Goal: Task Accomplishment & Management: Complete application form

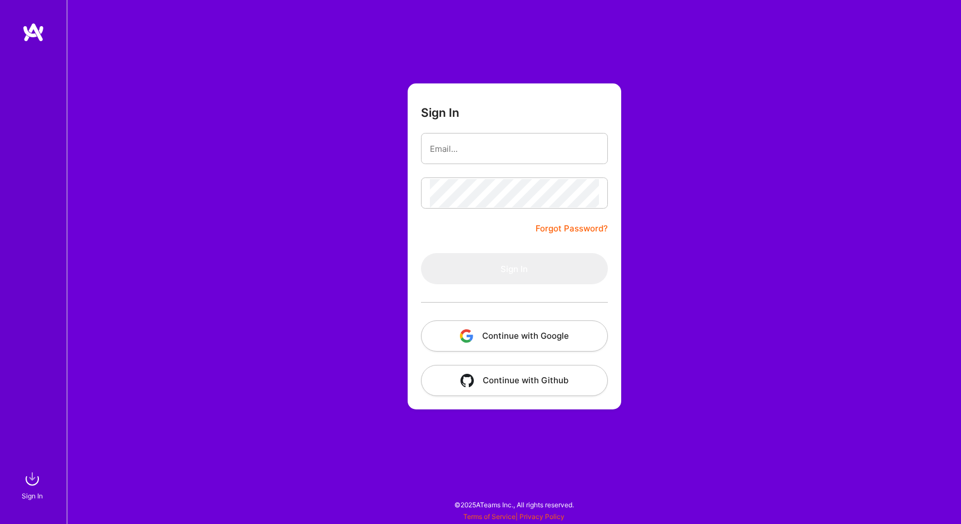
click at [505, 341] on button "Continue with Google" at bounding box center [514, 335] width 187 height 31
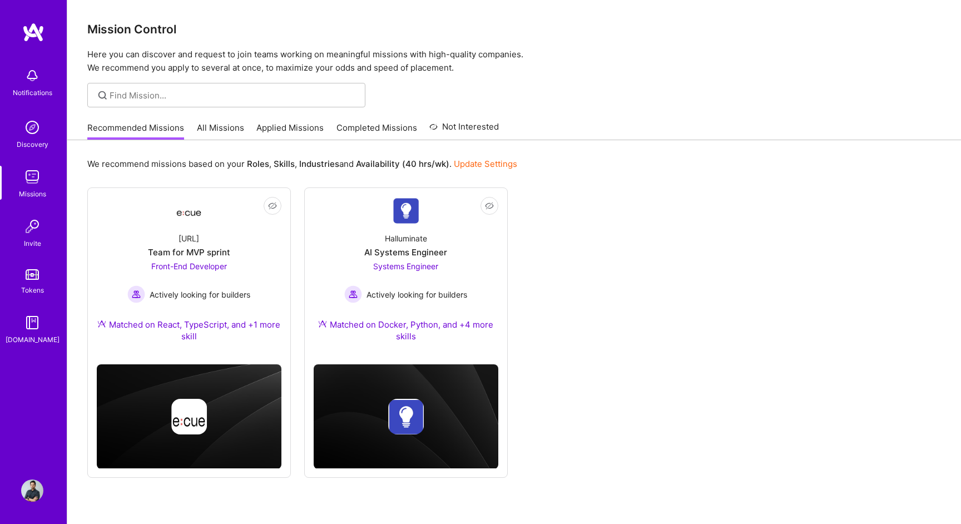
scroll to position [36, 0]
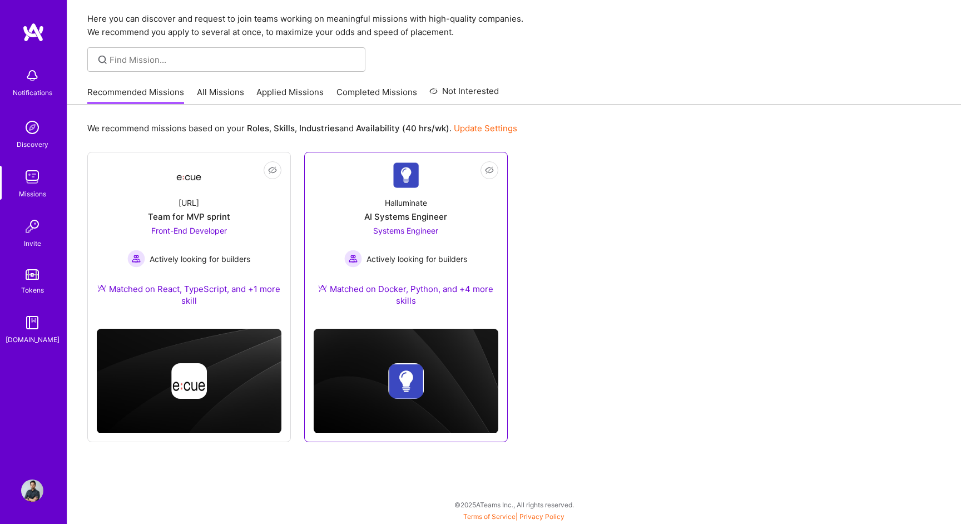
click at [422, 225] on div "Systems Engineer Actively looking for builders" at bounding box center [405, 246] width 123 height 43
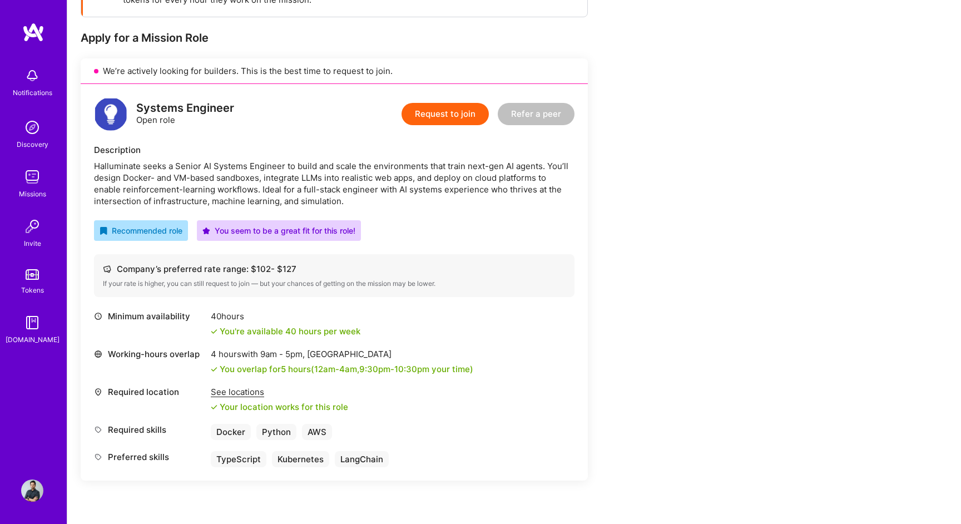
scroll to position [221, 0]
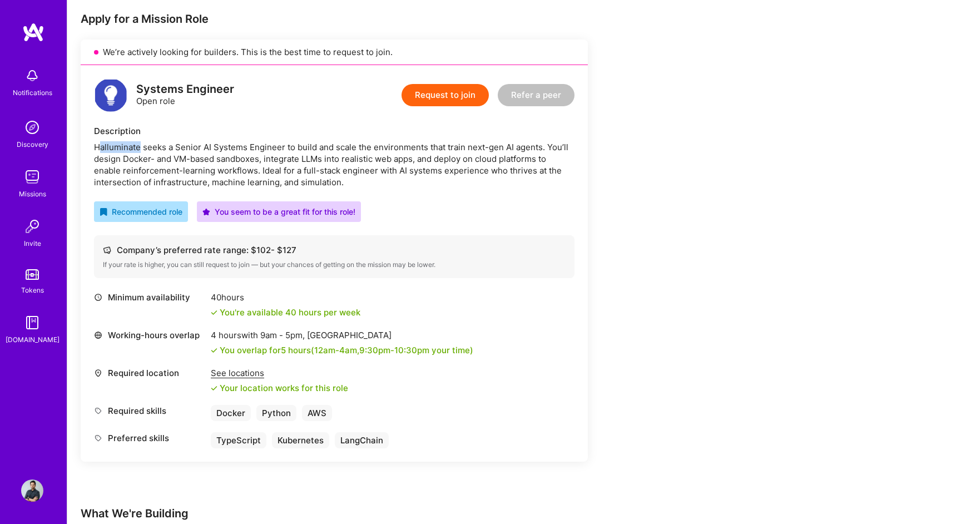
drag, startPoint x: 97, startPoint y: 150, endPoint x: 138, endPoint y: 148, distance: 40.7
click at [138, 148] on div "Halluminate seeks a Senior AI Systems Engineer to build and scale the environme…" at bounding box center [334, 164] width 481 height 47
drag, startPoint x: 151, startPoint y: 147, endPoint x: 288, endPoint y: 148, distance: 136.3
click at [288, 148] on div "Halluminate seeks a Senior AI Systems Engineer to build and scale the environme…" at bounding box center [334, 164] width 481 height 47
click at [309, 147] on div "Halluminate seeks a Senior AI Systems Engineer to build and scale the environme…" at bounding box center [334, 164] width 481 height 47
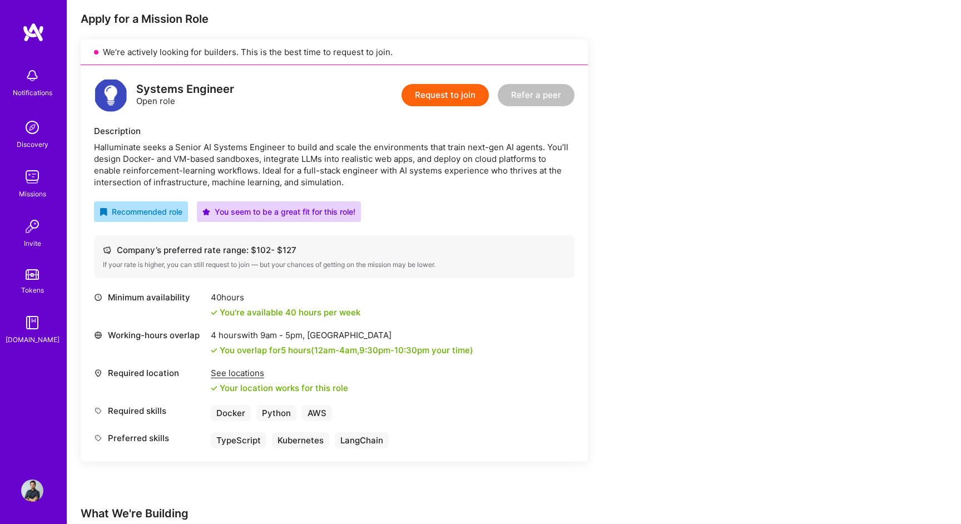
click at [283, 147] on div "Halluminate seeks a Senior AI Systems Engineer to build and scale the environme…" at bounding box center [334, 164] width 481 height 47
click at [293, 147] on div "Halluminate seeks a Senior AI Systems Engineer to build and scale the environme…" at bounding box center [334, 164] width 481 height 47
click at [327, 150] on div "Halluminate seeks a Senior AI Systems Engineer to build and scale the environme…" at bounding box center [334, 164] width 481 height 47
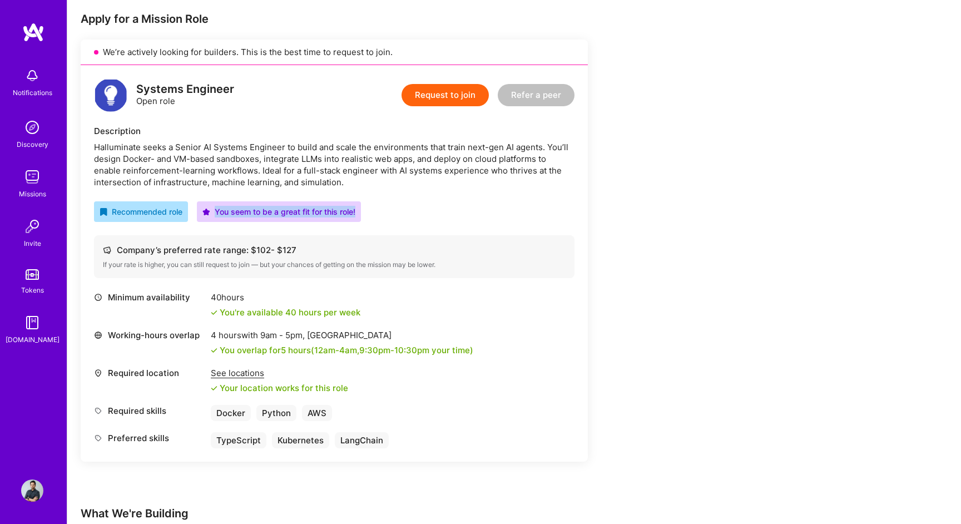
drag, startPoint x: 218, startPoint y: 210, endPoint x: 377, endPoint y: 209, distance: 159.7
click at [377, 209] on div "Recommended role You seem to be a great fit for this role!" at bounding box center [334, 211] width 481 height 21
click at [402, 196] on div "Systems Engineer Open role Request to join Refer a peer Description Halluminate…" at bounding box center [334, 263] width 507 height 397
click at [426, 147] on div "Halluminate seeks a Senior AI Systems Engineer to build and scale the environme…" at bounding box center [334, 164] width 481 height 47
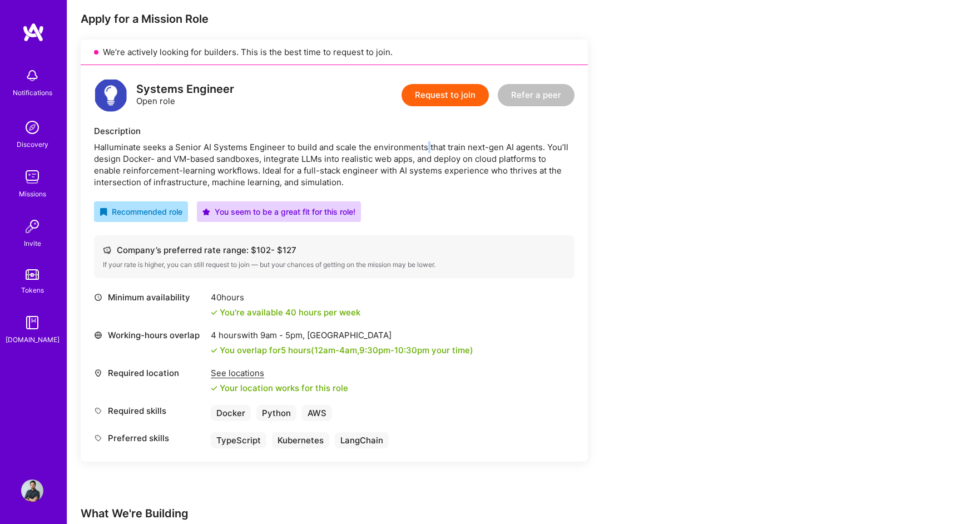
click at [469, 176] on div "Halluminate seeks a Senior AI Systems Engineer to build and scale the environme…" at bounding box center [334, 164] width 481 height 47
drag, startPoint x: 127, startPoint y: 156, endPoint x: 258, endPoint y: 156, distance: 130.8
click at [258, 156] on div "Halluminate seeks a Senior AI Systems Engineer to build and scale the environme…" at bounding box center [334, 164] width 481 height 47
drag, startPoint x: 266, startPoint y: 156, endPoint x: 400, endPoint y: 155, distance: 134.1
click at [400, 155] on div "Halluminate seeks a Senior AI Systems Engineer to build and scale the environme…" at bounding box center [334, 164] width 481 height 47
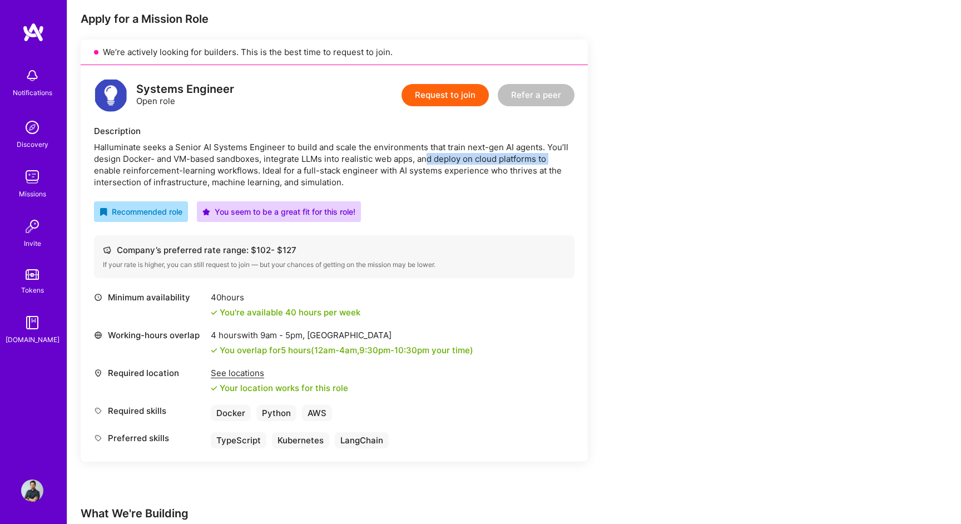
drag, startPoint x: 428, startPoint y: 155, endPoint x: 571, endPoint y: 161, distance: 143.1
click at [571, 161] on div "Halluminate seeks a Senior AI Systems Engineer to build and scale the environme…" at bounding box center [334, 164] width 481 height 47
click at [453, 198] on div "Systems Engineer Open role Request to join Refer a peer Description Halluminate…" at bounding box center [334, 263] width 507 height 397
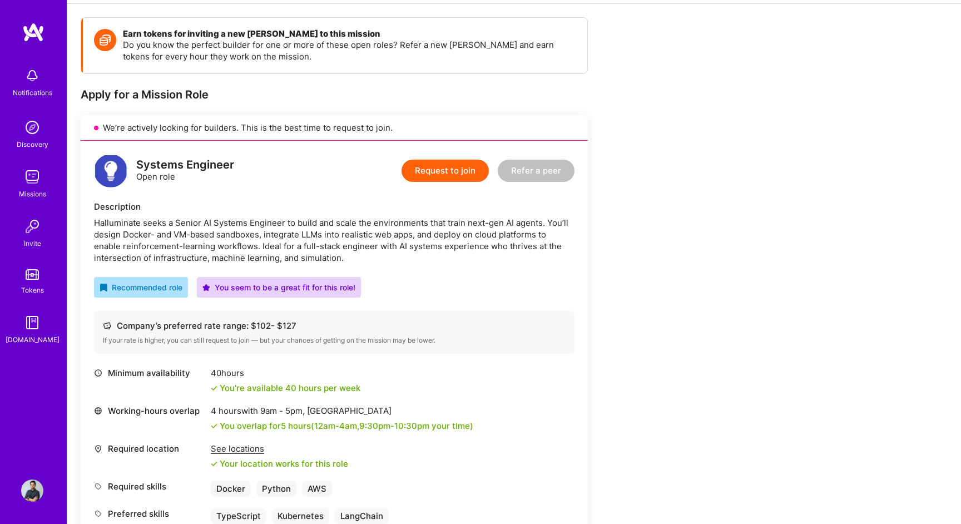
scroll to position [144, 0]
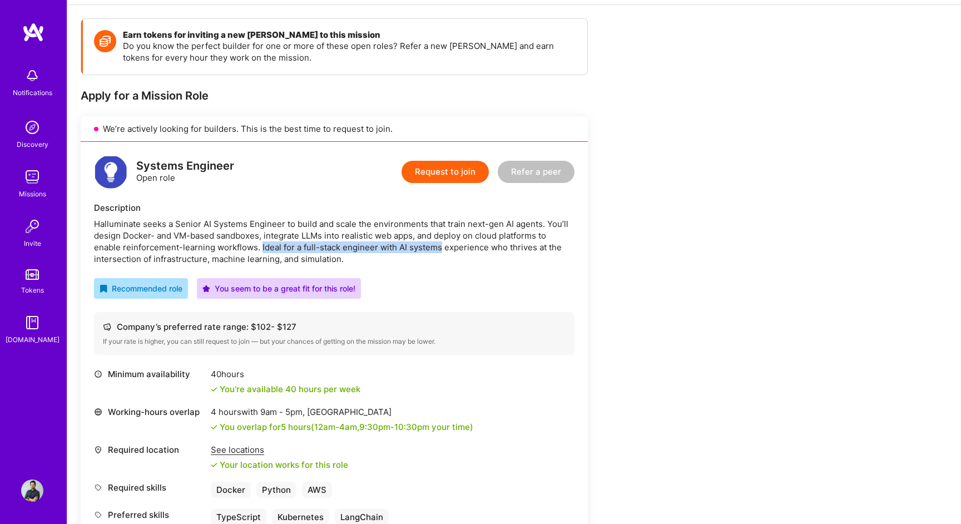
drag, startPoint x: 260, startPoint y: 246, endPoint x: 441, endPoint y: 243, distance: 180.3
click at [441, 243] on div "Halluminate seeks a Senior AI Systems Engineer to build and scale the environme…" at bounding box center [334, 241] width 481 height 47
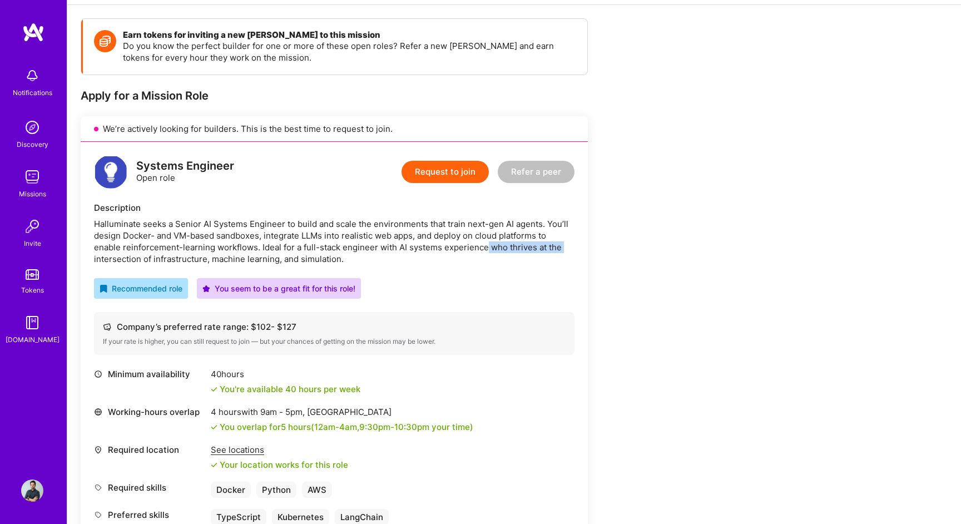
drag, startPoint x: 486, startPoint y: 248, endPoint x: 564, endPoint y: 252, distance: 78.5
click at [564, 252] on div "Halluminate seeks a Senior AI Systems Engineer to build and scale the environme…" at bounding box center [334, 241] width 481 height 47
drag, startPoint x: 145, startPoint y: 259, endPoint x: 256, endPoint y: 259, distance: 110.7
click at [256, 259] on div "Halluminate seeks a Senior AI Systems Engineer to build and scale the environme…" at bounding box center [334, 241] width 481 height 47
click at [315, 259] on div "Halluminate seeks a Senior AI Systems Engineer to build and scale the environme…" at bounding box center [334, 241] width 481 height 47
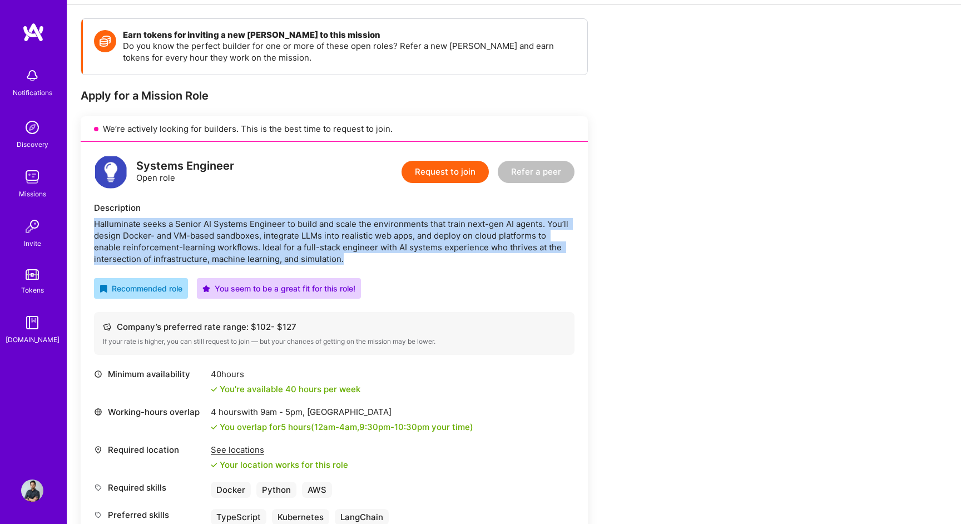
drag, startPoint x: 356, startPoint y: 259, endPoint x: 73, endPoint y: 220, distance: 284.7
click at [337, 249] on div "Halluminate seeks a Senior AI Systems Engineer to build and scale the environme…" at bounding box center [334, 241] width 481 height 47
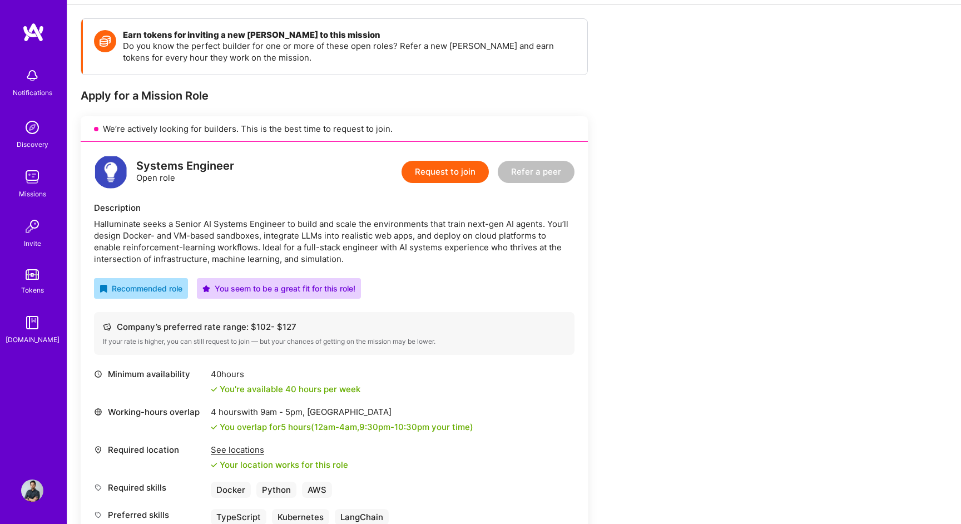
click at [437, 179] on button "Request to join" at bounding box center [445, 172] width 87 height 22
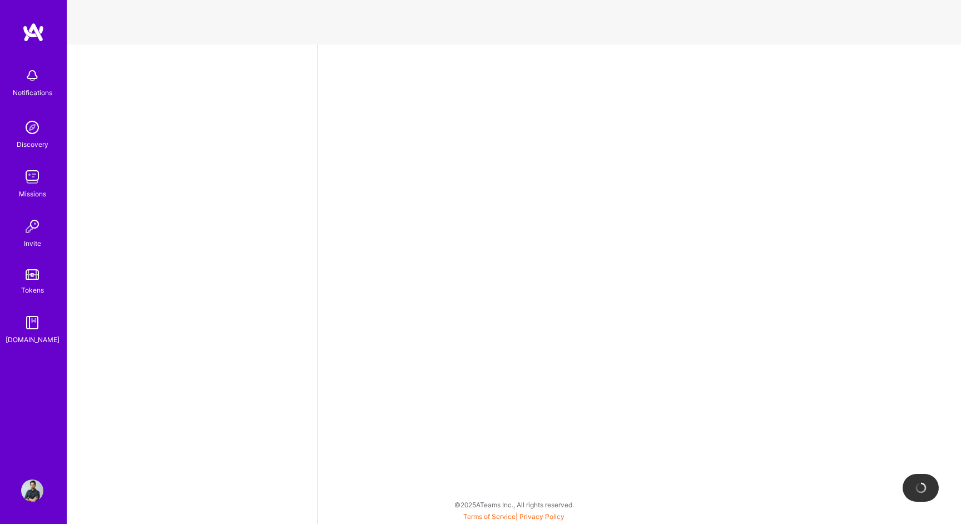
select select "IN"
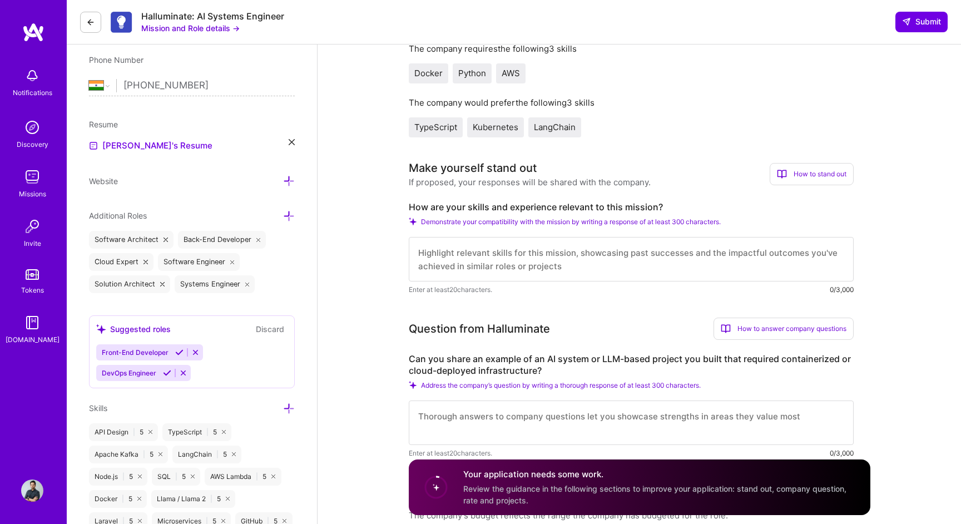
scroll to position [294, 0]
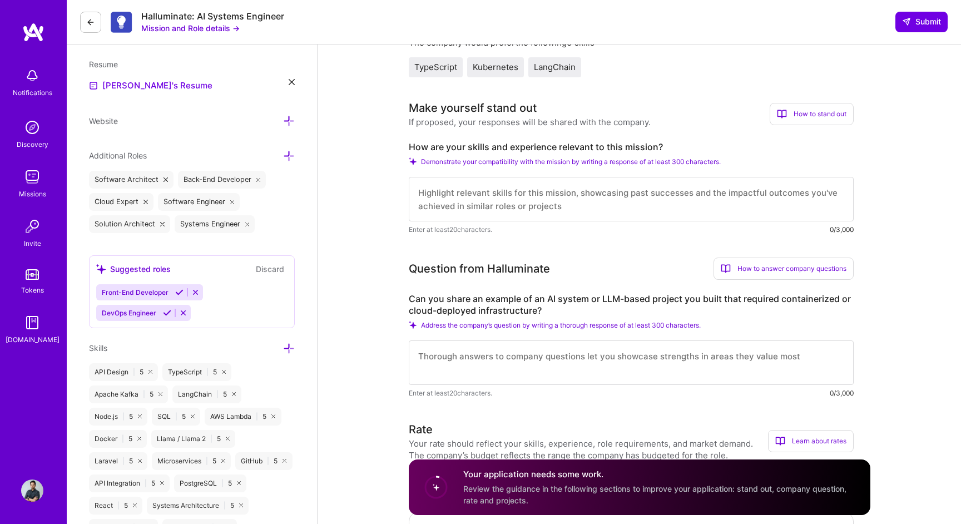
click at [543, 194] on textarea at bounding box center [631, 199] width 445 height 45
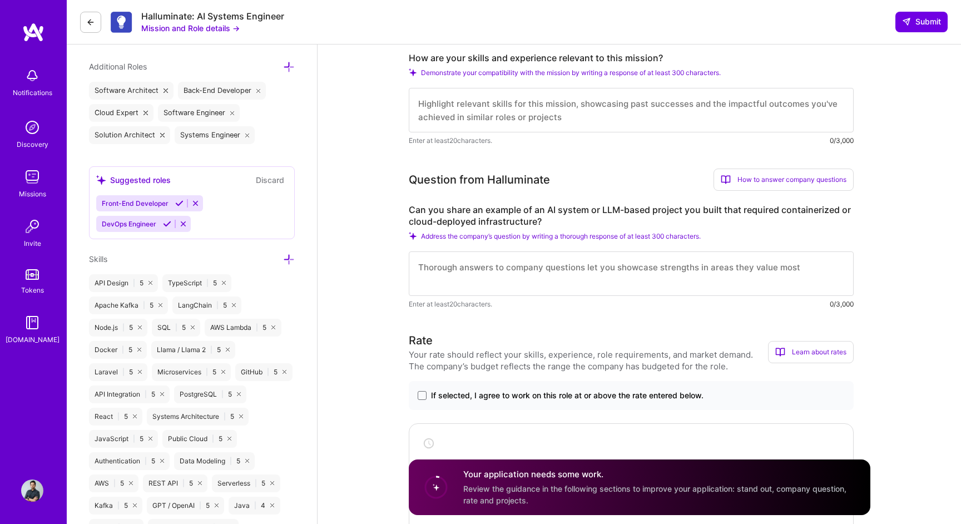
scroll to position [389, 0]
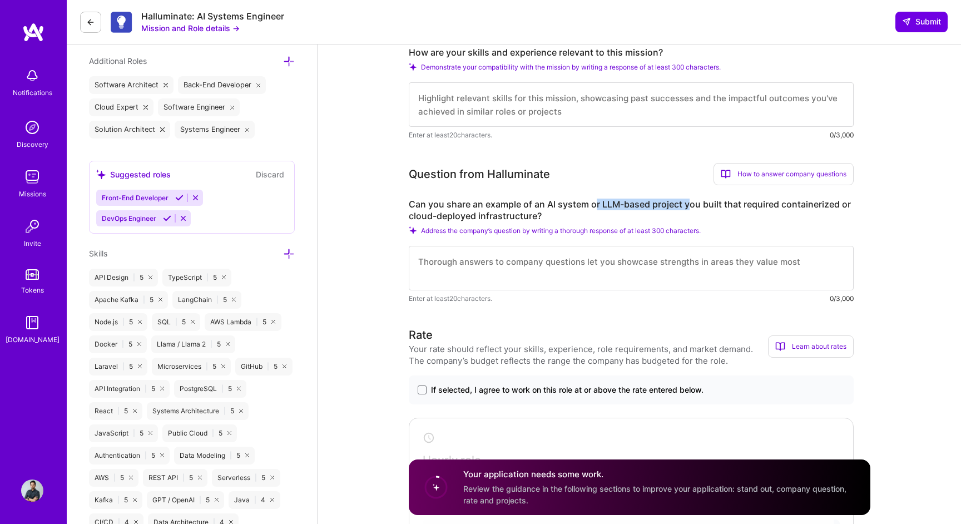
drag, startPoint x: 595, startPoint y: 202, endPoint x: 690, endPoint y: 203, distance: 95.1
click at [690, 203] on label "Can you share an example of an AI system or LLM-based project you built that re…" at bounding box center [631, 210] width 445 height 23
drag, startPoint x: 745, startPoint y: 205, endPoint x: 826, endPoint y: 208, distance: 81.3
click at [826, 208] on label "Can you share an example of an AI system or LLM-based project you built that re…" at bounding box center [631, 210] width 445 height 23
drag, startPoint x: 536, startPoint y: 217, endPoint x: 407, endPoint y: 216, distance: 128.5
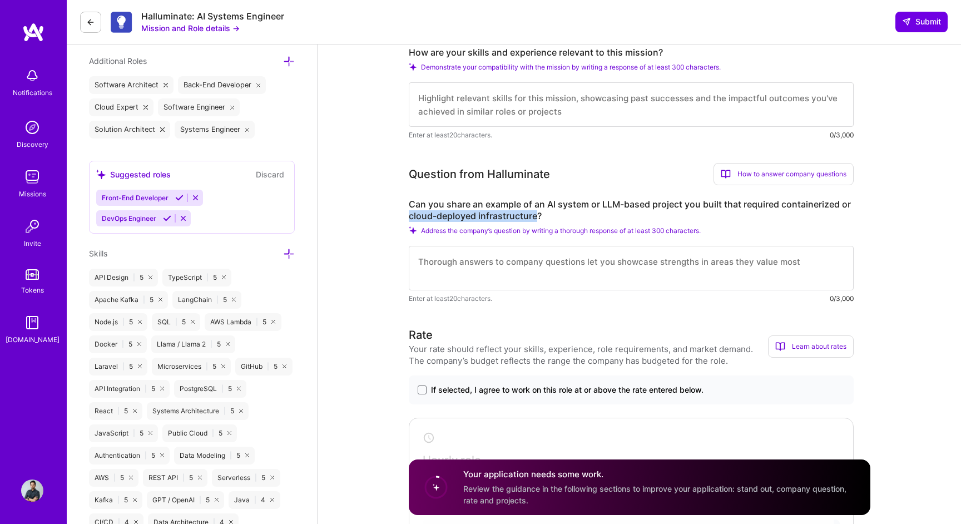
click at [490, 210] on label "Can you share an example of an AI system or LLM-based project you built that re…" at bounding box center [631, 210] width 445 height 23
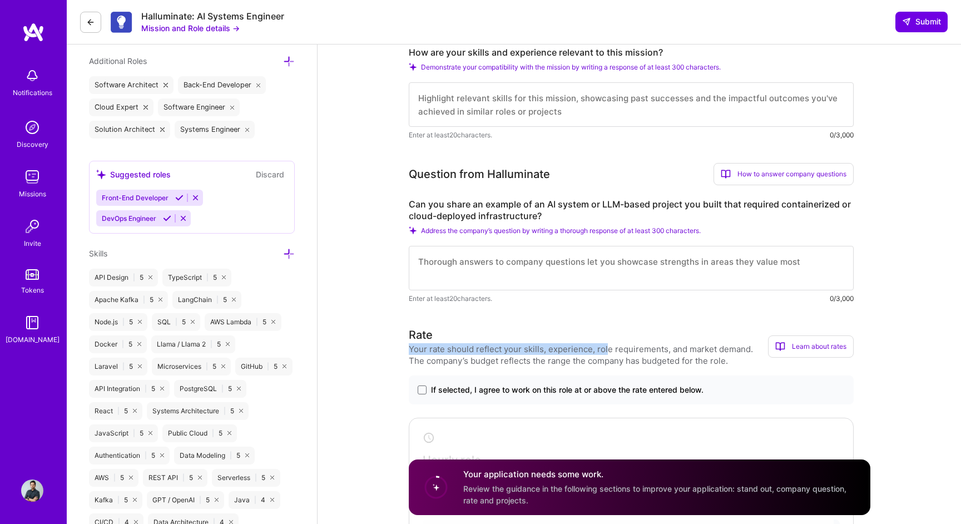
drag, startPoint x: 407, startPoint y: 348, endPoint x: 605, endPoint y: 351, distance: 198.7
click at [660, 353] on div "Your rate should reflect your skills, experience, role requirements, and market…" at bounding box center [588, 354] width 359 height 23
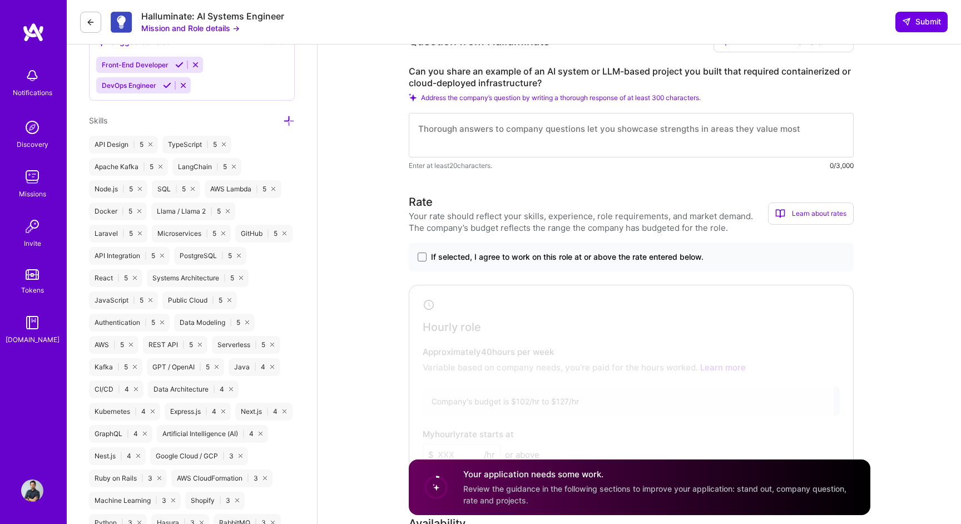
scroll to position [522, 0]
drag, startPoint x: 591, startPoint y: 215, endPoint x: 678, endPoint y: 214, distance: 86.3
click at [678, 214] on div "Your rate should reflect your skills, experience, role requirements, and market…" at bounding box center [588, 221] width 359 height 23
click at [709, 218] on div "Your rate should reflect your skills, experience, role requirements, and market…" at bounding box center [588, 221] width 359 height 23
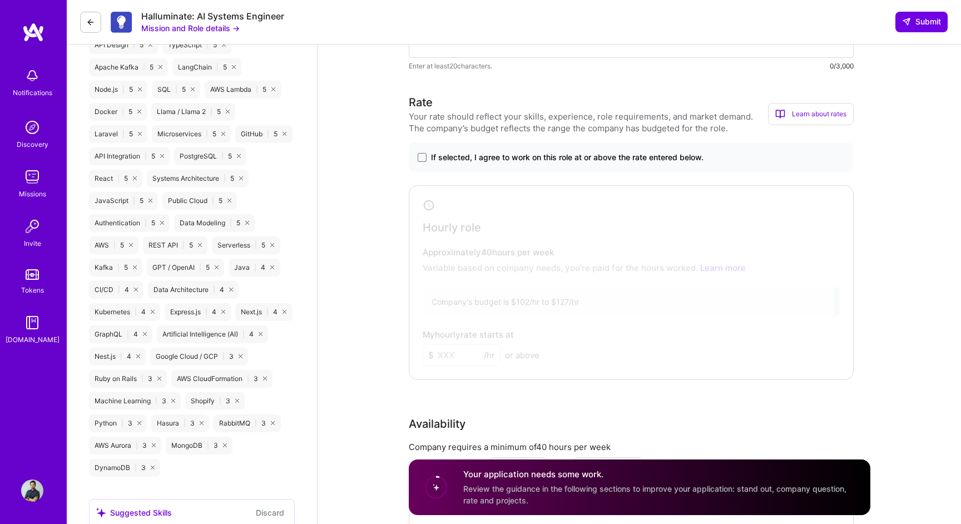
scroll to position [650, 0]
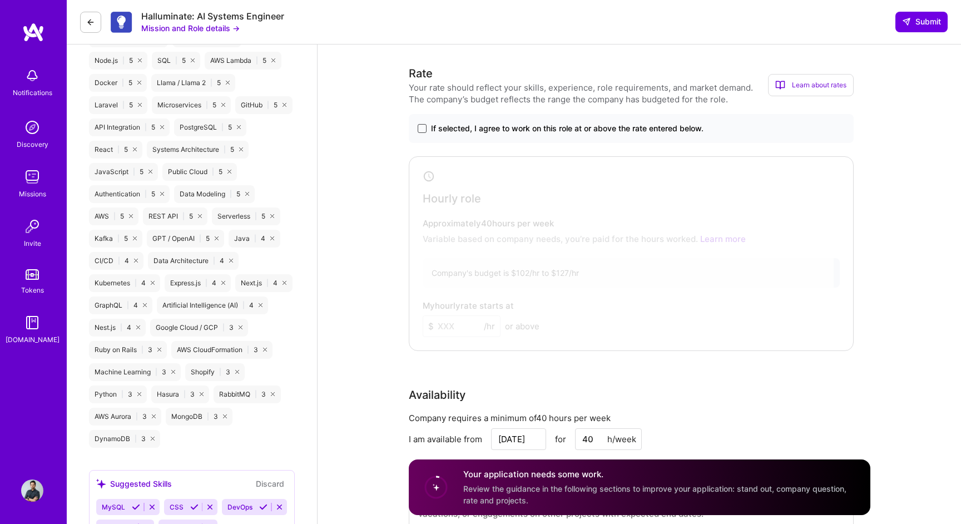
click at [422, 126] on span at bounding box center [422, 128] width 9 height 9
click at [0, 0] on input "If selected, I agree to work on this role at or above the rate entered below." at bounding box center [0, 0] width 0 height 0
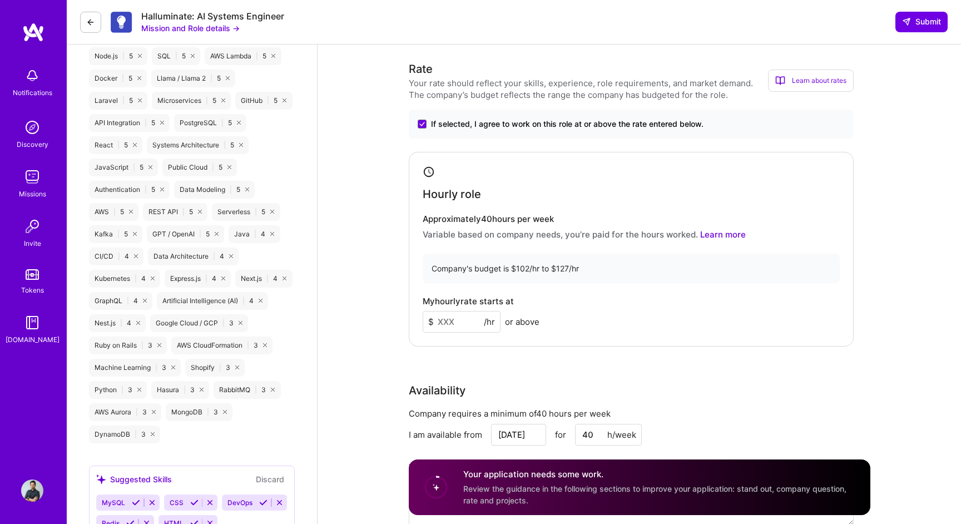
scroll to position [681, 0]
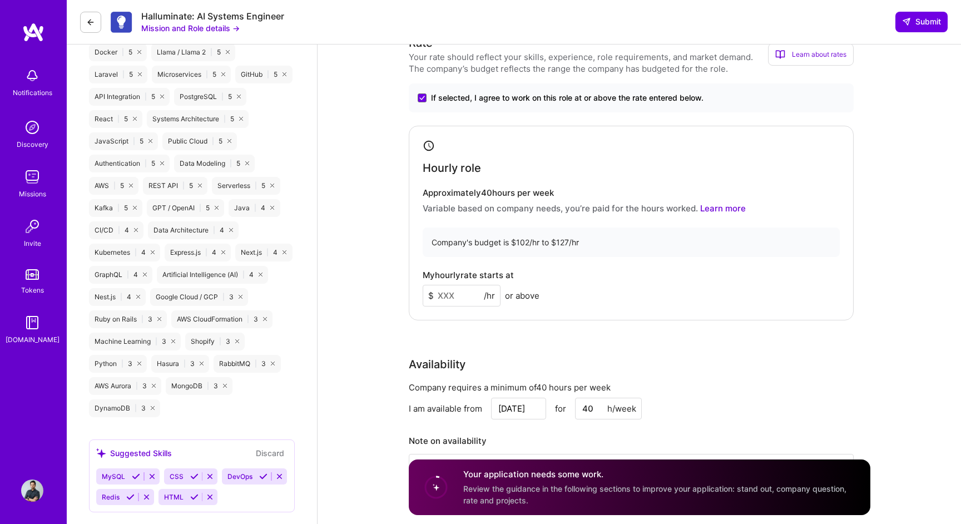
click at [480, 194] on h4 "Approximately 40 hours per week" at bounding box center [631, 193] width 417 height 10
click at [532, 175] on div "Hourly role Approximately 40 hours per week Variable based on company needs, yo…" at bounding box center [631, 223] width 445 height 195
click at [494, 193] on h4 "Approximately 40 hours per week" at bounding box center [631, 193] width 417 height 10
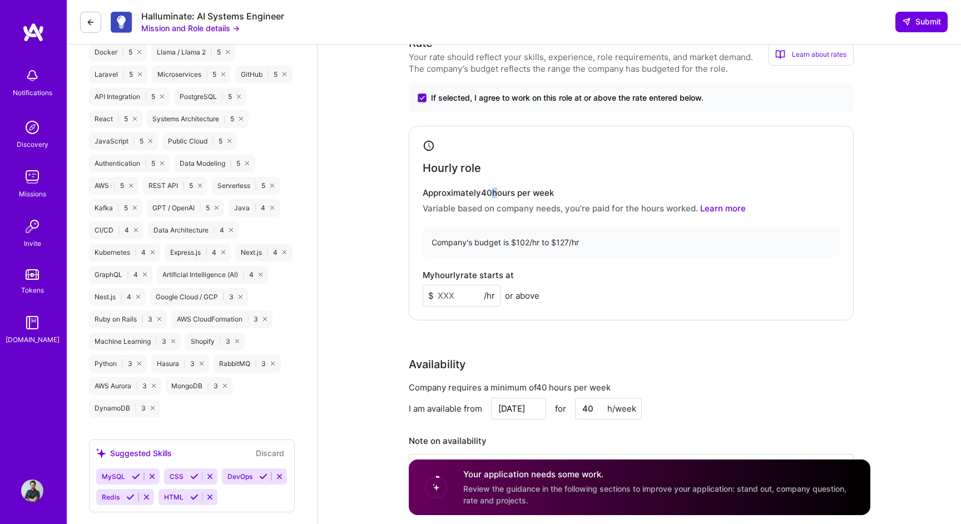
click at [519, 196] on h4 "Approximately 40 hours per week" at bounding box center [631, 193] width 417 height 10
click at [518, 194] on h4 "Approximately 40 hours per week" at bounding box center [631, 193] width 417 height 10
click at [541, 194] on h4 "Approximately 40 hours per week" at bounding box center [631, 193] width 417 height 10
click at [601, 408] on input "40" at bounding box center [608, 409] width 67 height 22
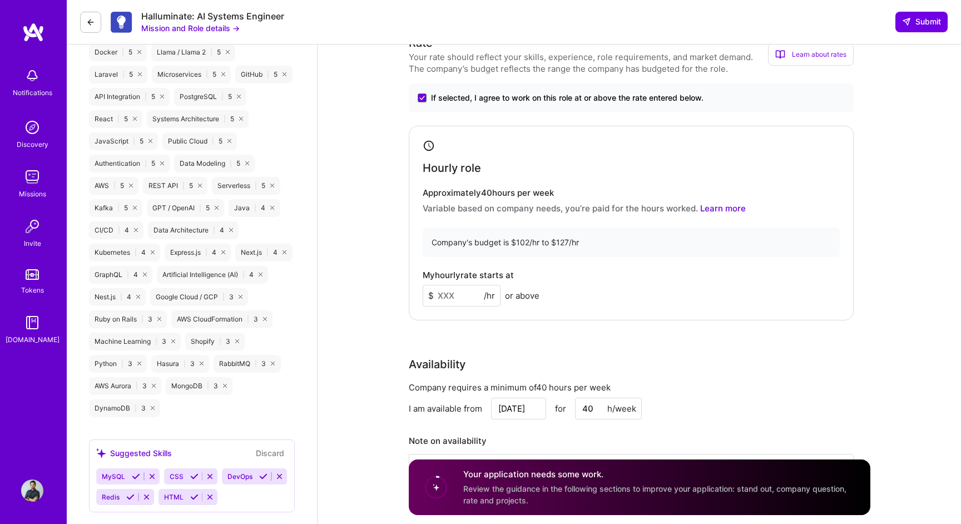
click at [529, 410] on input "[DATE]" at bounding box center [518, 409] width 55 height 22
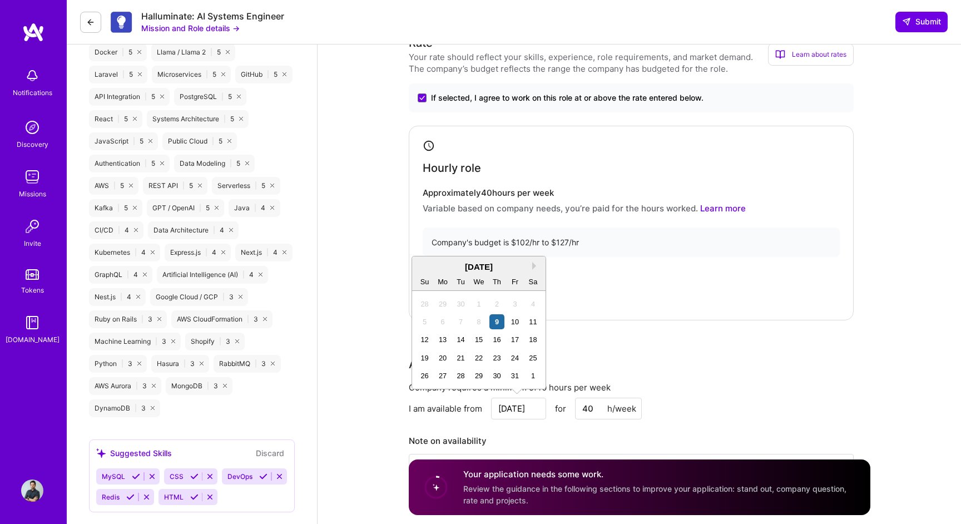
click at [599, 275] on div "My hourly rate starts at $ /hr or above" at bounding box center [631, 288] width 417 height 36
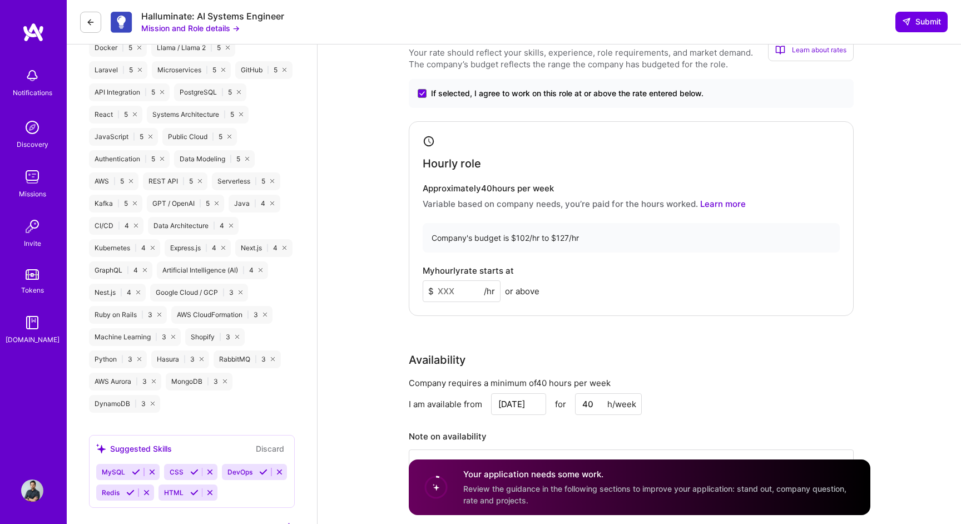
scroll to position [649, 0]
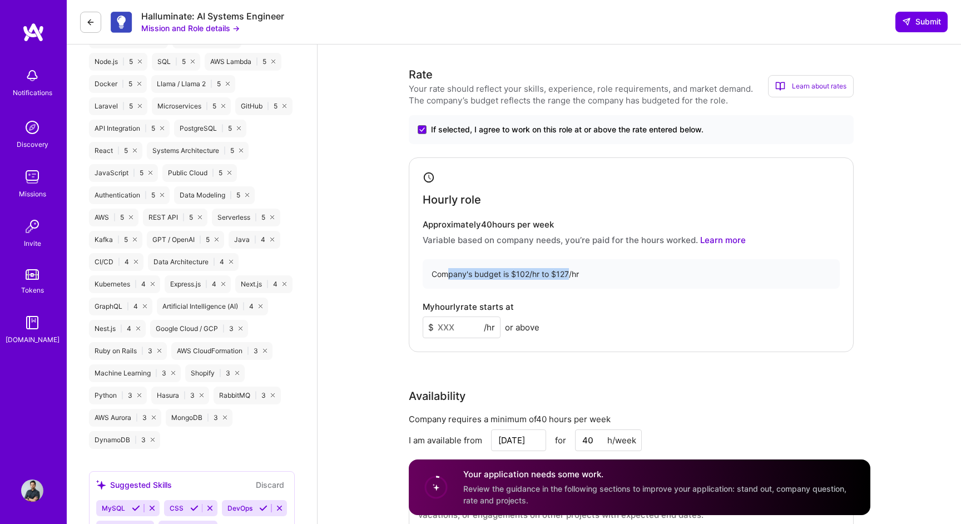
drag, startPoint x: 445, startPoint y: 270, endPoint x: 568, endPoint y: 273, distance: 123.0
click at [568, 273] on div "Company's budget is $102/hr to $127/hr" at bounding box center [631, 273] width 417 height 29
click at [599, 273] on div "Company's budget is $102/hr to $127/hr" at bounding box center [631, 273] width 417 height 29
click at [442, 329] on input at bounding box center [462, 328] width 78 height 22
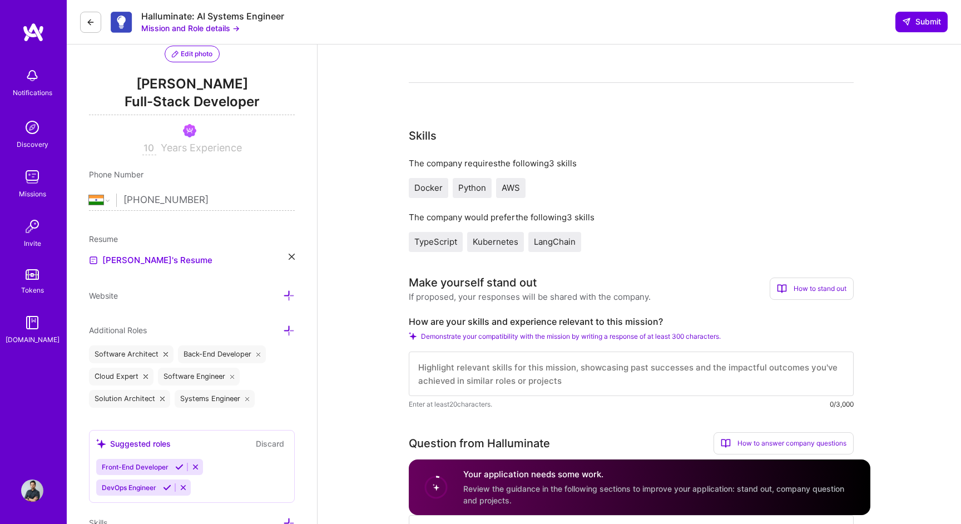
scroll to position [119, 0]
type input "105"
click at [147, 151] on input "10" at bounding box center [149, 148] width 14 height 13
click at [153, 151] on input "10" at bounding box center [149, 148] width 14 height 13
type input "12"
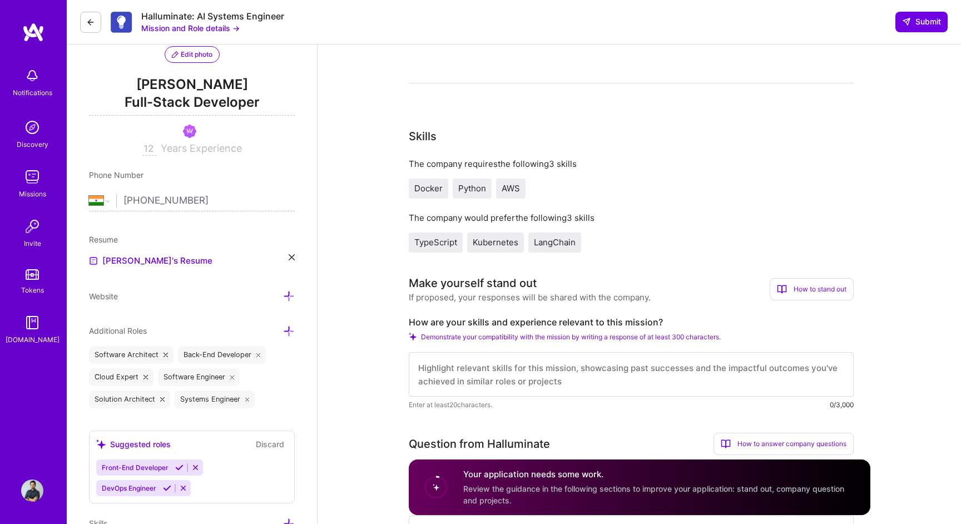
click at [500, 163] on div "The company requires the following 3 skills" at bounding box center [631, 164] width 445 height 12
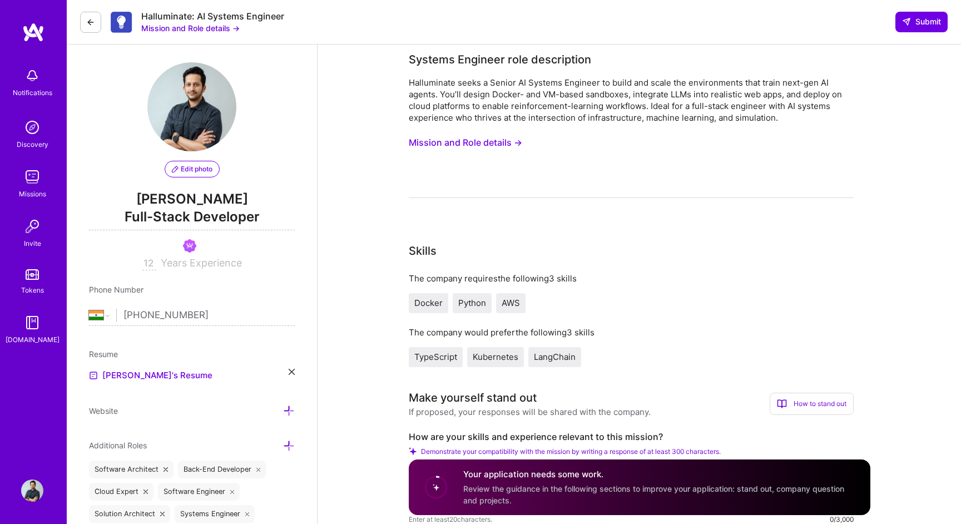
scroll to position [0, 0]
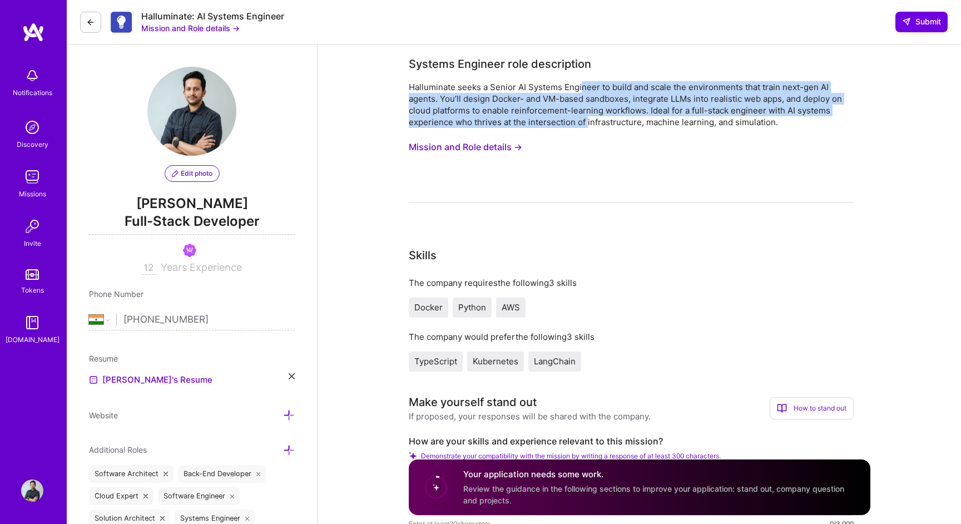
drag, startPoint x: 580, startPoint y: 85, endPoint x: 586, endPoint y: 117, distance: 33.4
click at [586, 117] on div "Halluminate seeks a Senior AI Systems Engineer to build and scale the environme…" at bounding box center [631, 104] width 445 height 47
click at [629, 115] on div "Halluminate seeks a Senior AI Systems Engineer to build and scale the environme…" at bounding box center [631, 104] width 445 height 47
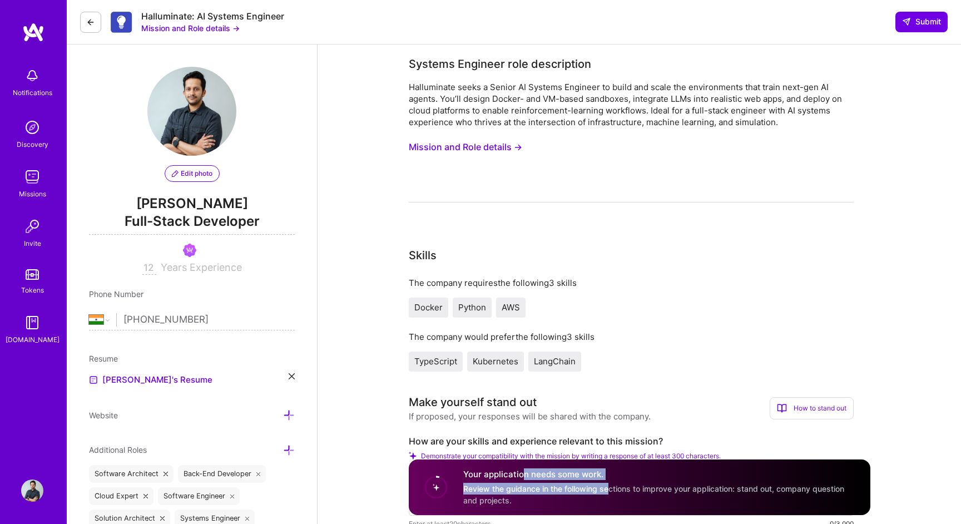
drag, startPoint x: 523, startPoint y: 476, endPoint x: 612, endPoint y: 485, distance: 88.9
click at [612, 485] on div "Your application needs some work. Review the guidance in the following sections…" at bounding box center [660, 487] width 394 height 37
click at [658, 479] on h4 "Your application needs some work." at bounding box center [660, 475] width 394 height 12
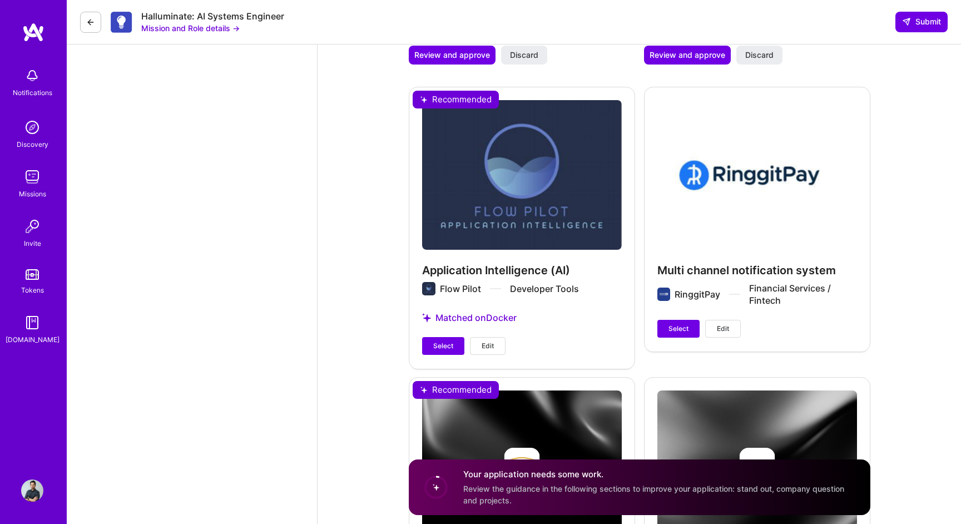
scroll to position [1655, 0]
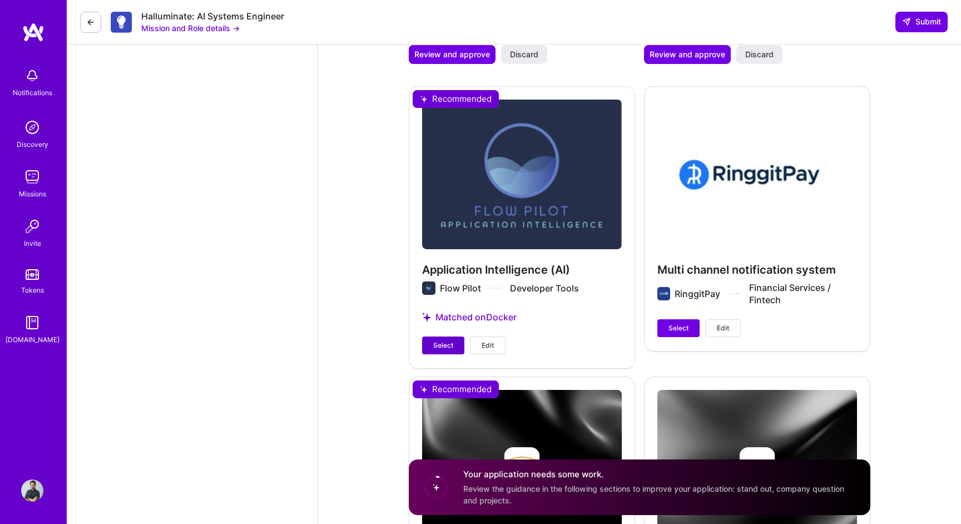
click at [448, 348] on span "Select" at bounding box center [443, 346] width 20 height 10
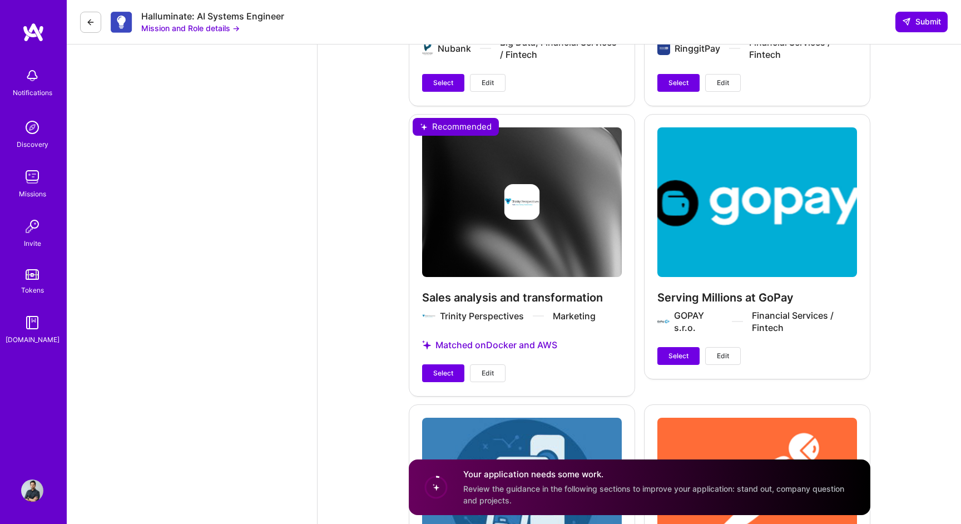
scroll to position [2520, 0]
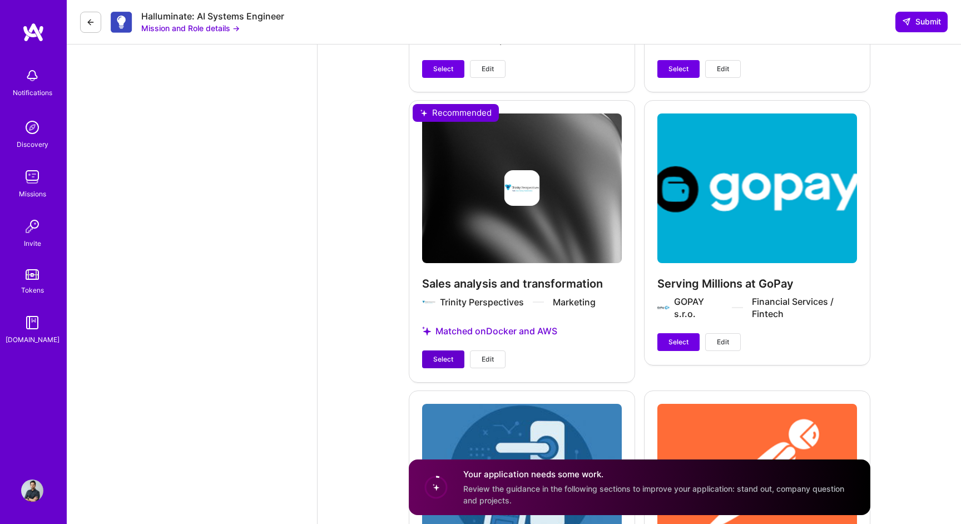
click at [441, 354] on button "Select" at bounding box center [443, 360] width 42 height 18
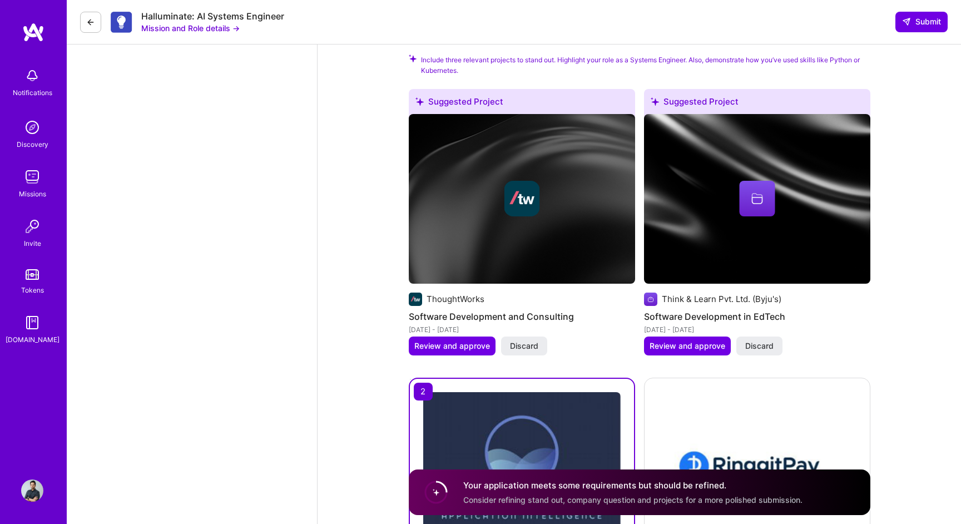
scroll to position [1433, 0]
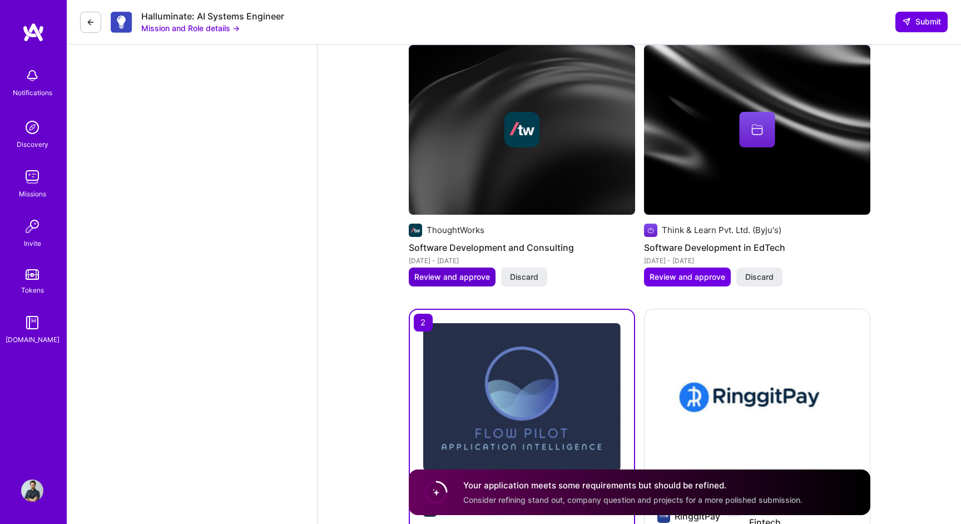
click at [463, 278] on span "Review and approve" at bounding box center [453, 277] width 76 height 11
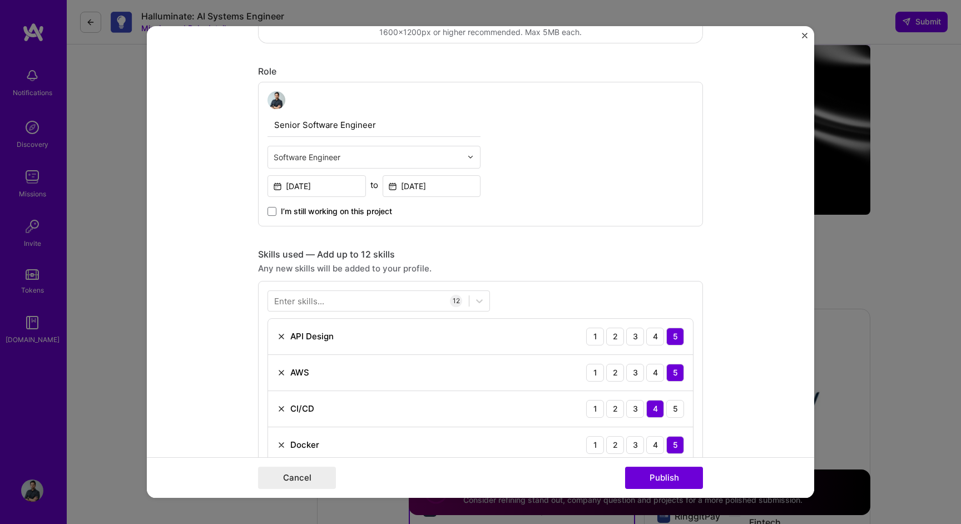
scroll to position [297, 0]
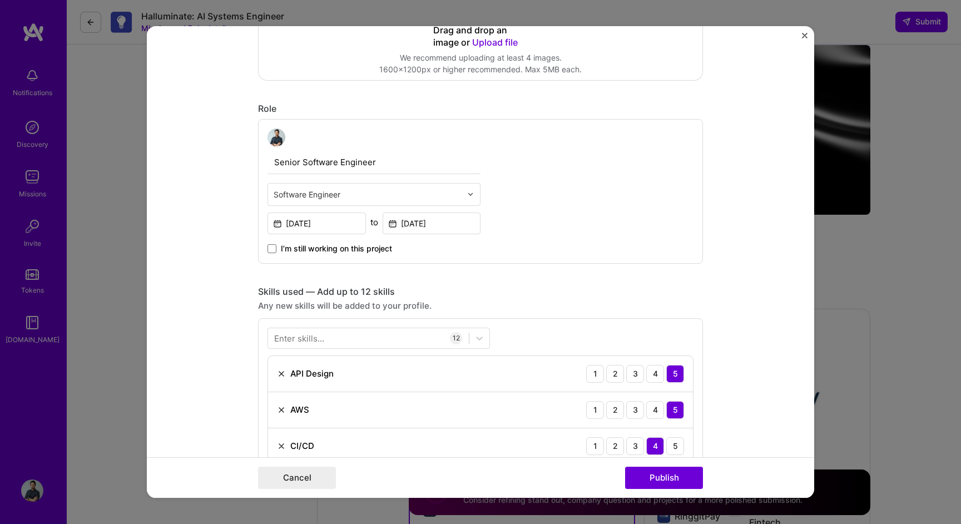
click at [805, 36] on img "Close" at bounding box center [805, 36] width 6 height 6
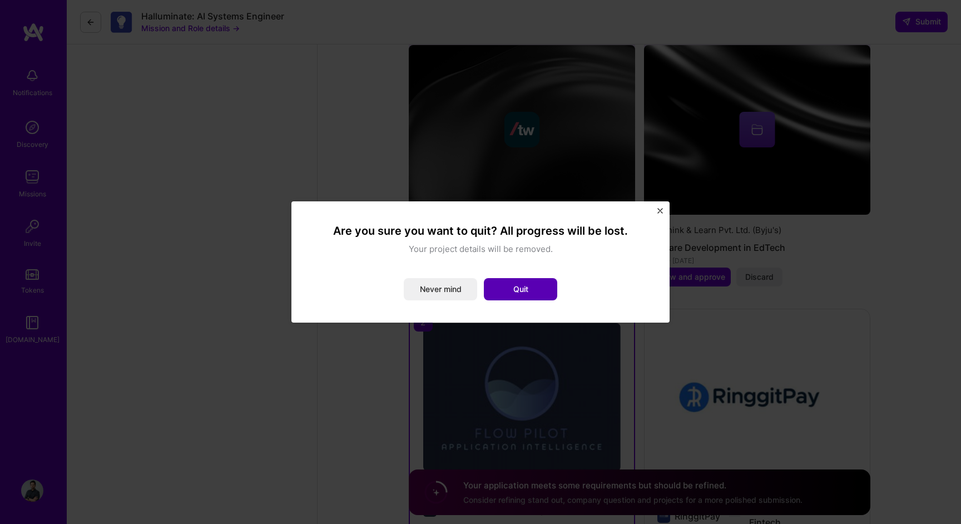
click at [516, 290] on button "Quit" at bounding box center [520, 289] width 73 height 22
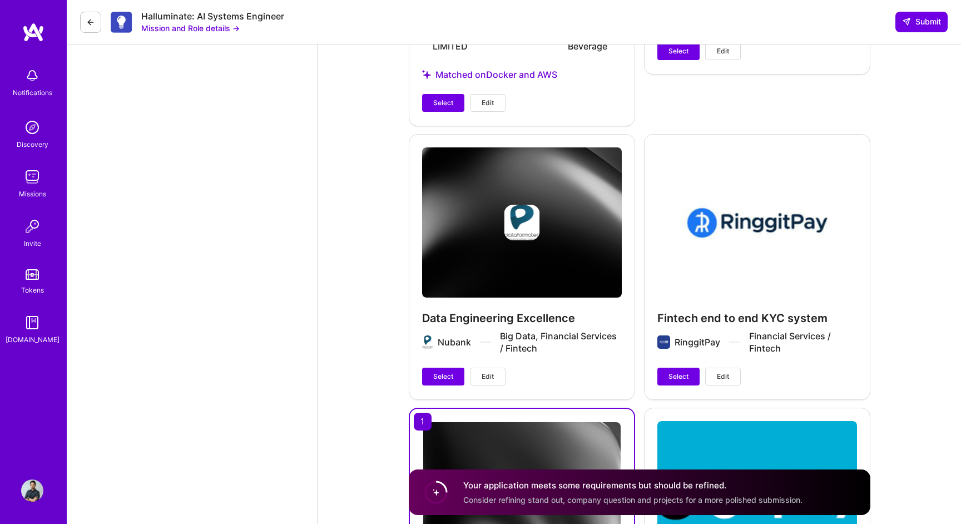
scroll to position [2500, 0]
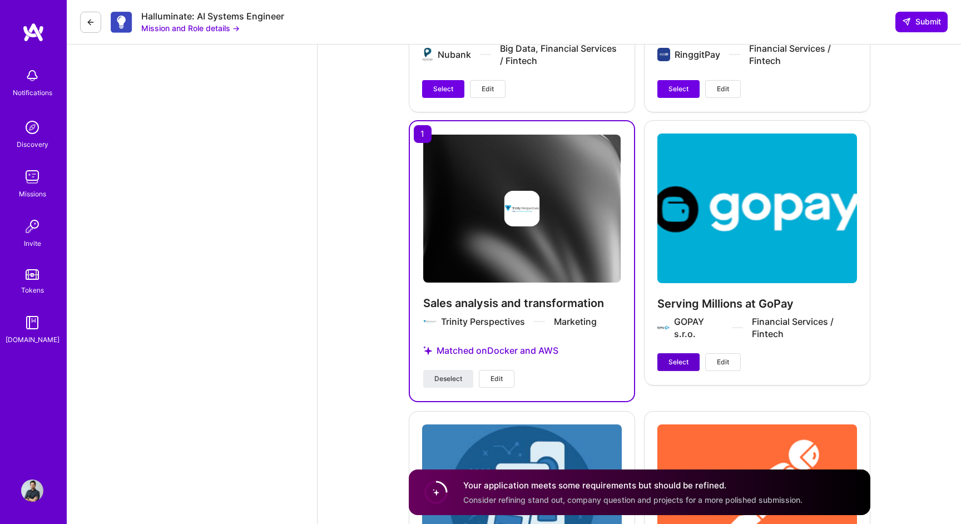
click at [680, 361] on span "Select" at bounding box center [679, 362] width 20 height 10
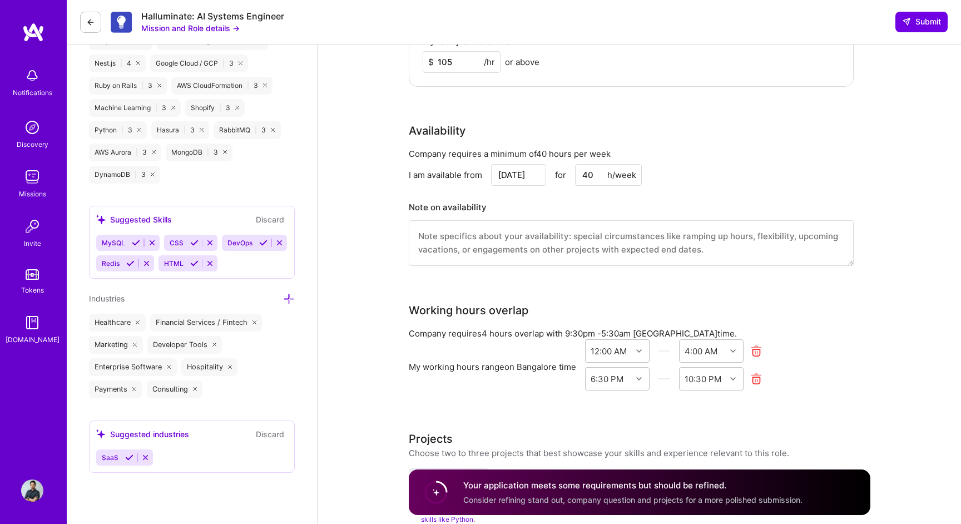
scroll to position [755, 0]
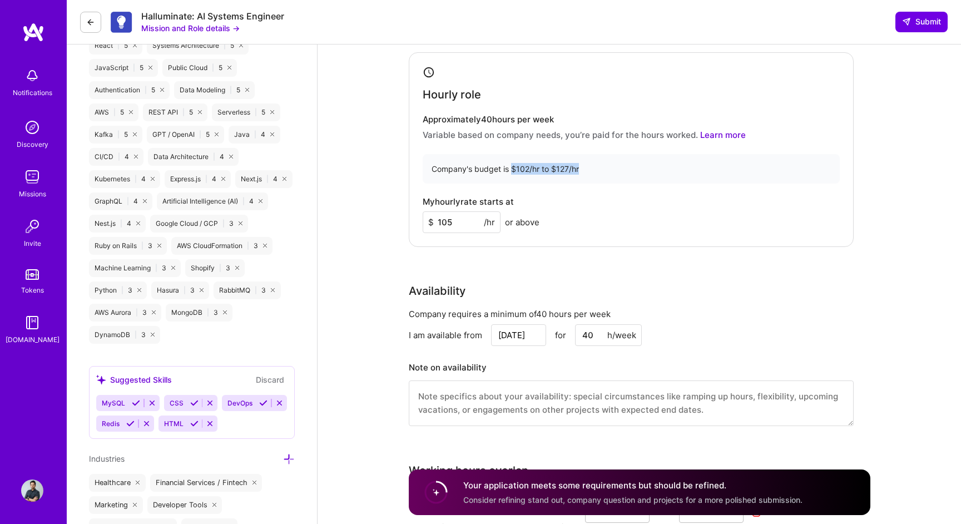
drag, startPoint x: 579, startPoint y: 165, endPoint x: 518, endPoint y: 169, distance: 60.7
click at [512, 166] on div "Company's budget is $102/hr to $127/hr" at bounding box center [631, 168] width 417 height 29
click at [546, 181] on div "Company's budget is $102/hr to $127/hr" at bounding box center [631, 168] width 417 height 29
click at [544, 168] on div "Company's budget is $102/hr to $127/hr" at bounding box center [631, 168] width 417 height 29
click at [550, 170] on div "Company's budget is $102/hr to $127/hr" at bounding box center [631, 168] width 417 height 29
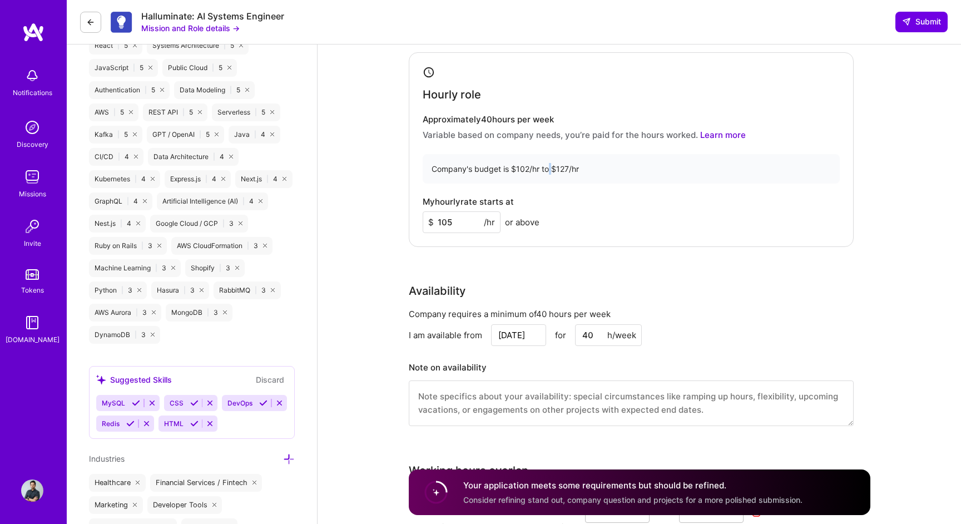
click at [576, 172] on div "Company's budget is $102/hr to $127/hr" at bounding box center [631, 168] width 417 height 29
